Goal: Task Accomplishment & Management: Manage account settings

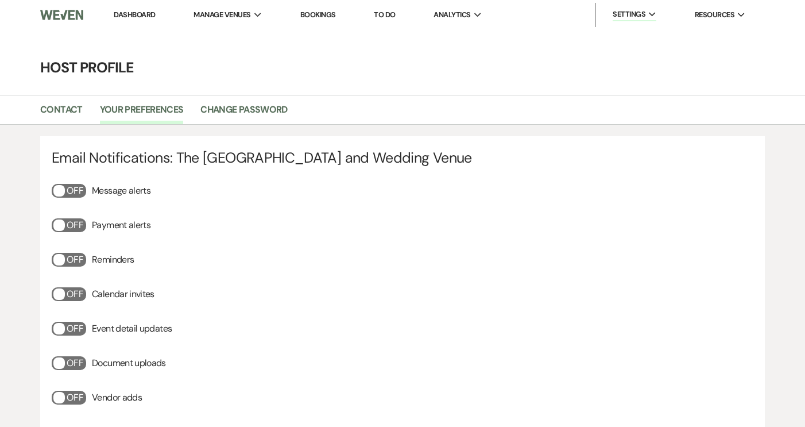
click at [120, 12] on link "Dashboard" at bounding box center [134, 15] width 41 height 10
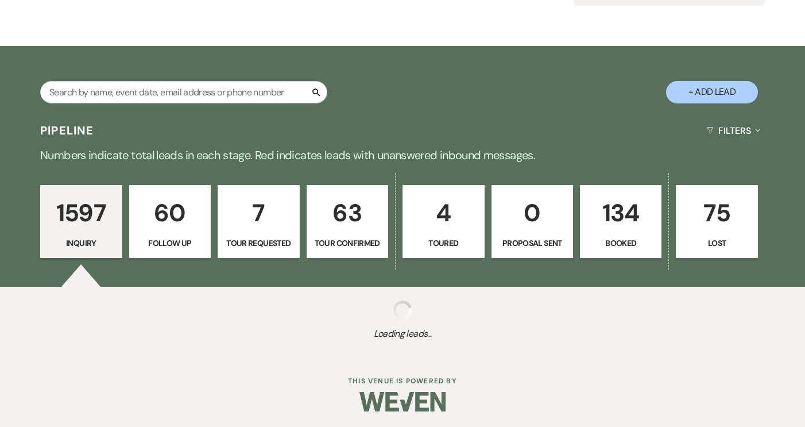
scroll to position [155, 0]
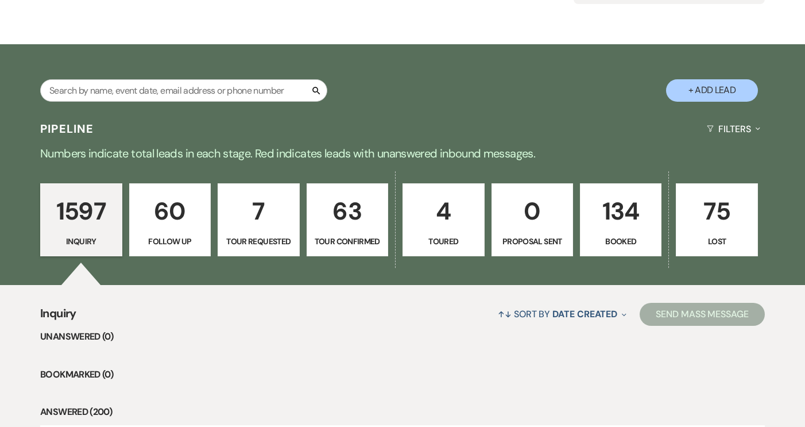
click at [86, 79] on div "Search" at bounding box center [183, 95] width 287 height 32
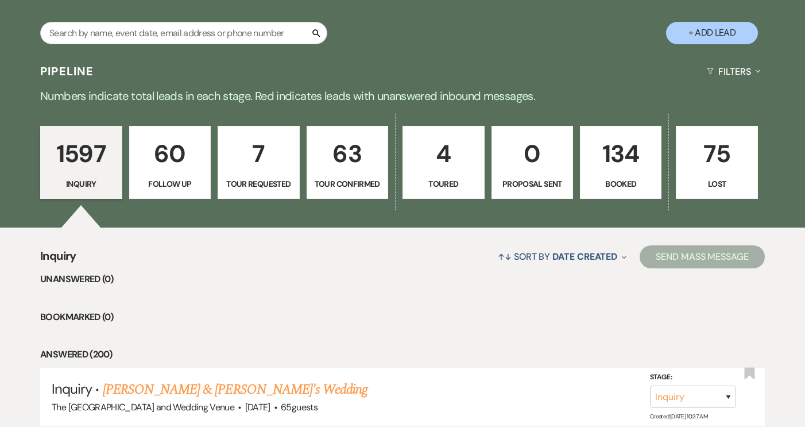
scroll to position [145, 0]
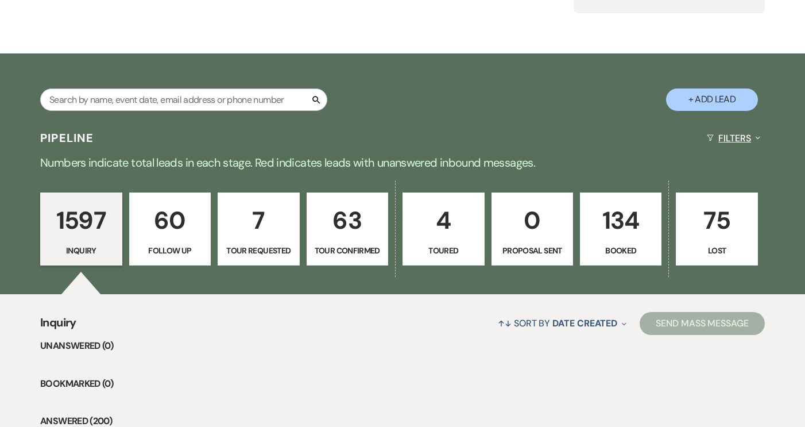
click at [724, 130] on button "Filters Expand" at bounding box center [734, 138] width 63 height 30
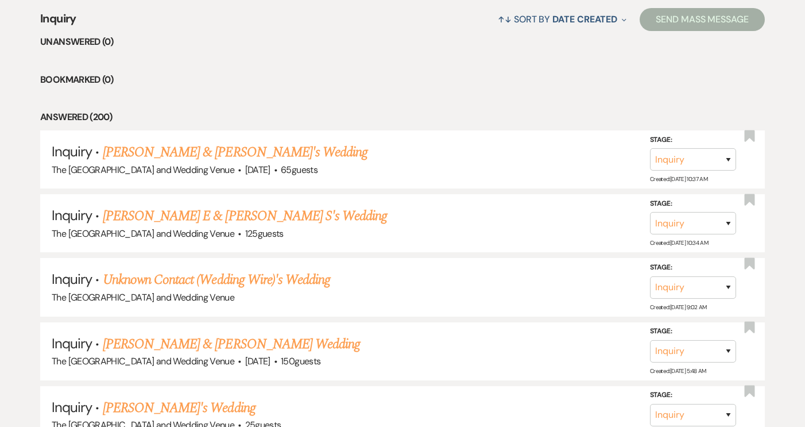
scroll to position [447, 0]
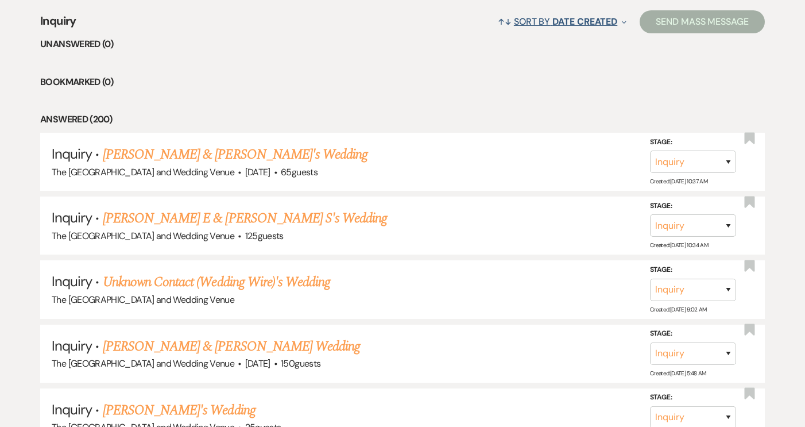
click at [553, 24] on span "Date Created" at bounding box center [585, 22] width 65 height 12
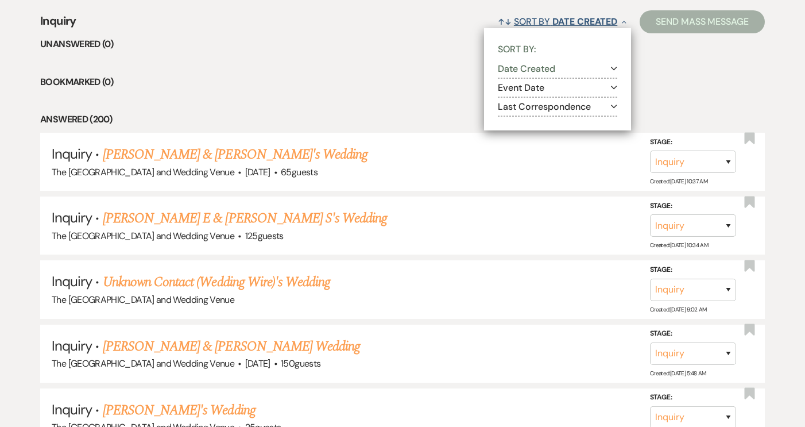
click at [553, 24] on span "Date Created" at bounding box center [585, 22] width 65 height 12
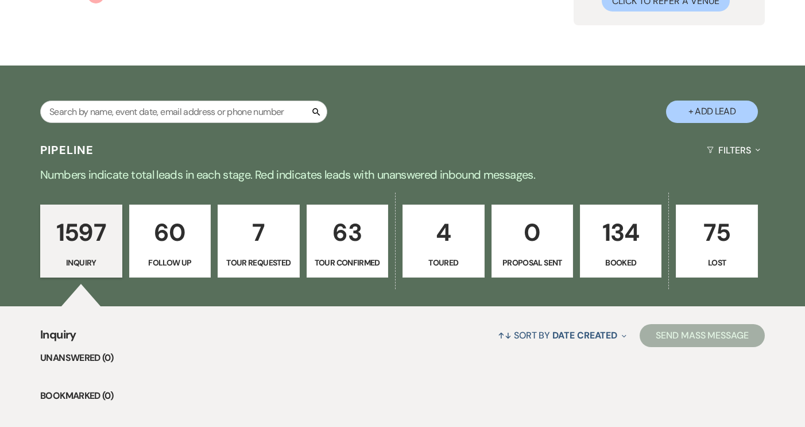
scroll to position [0, 0]
